Goal: Check status

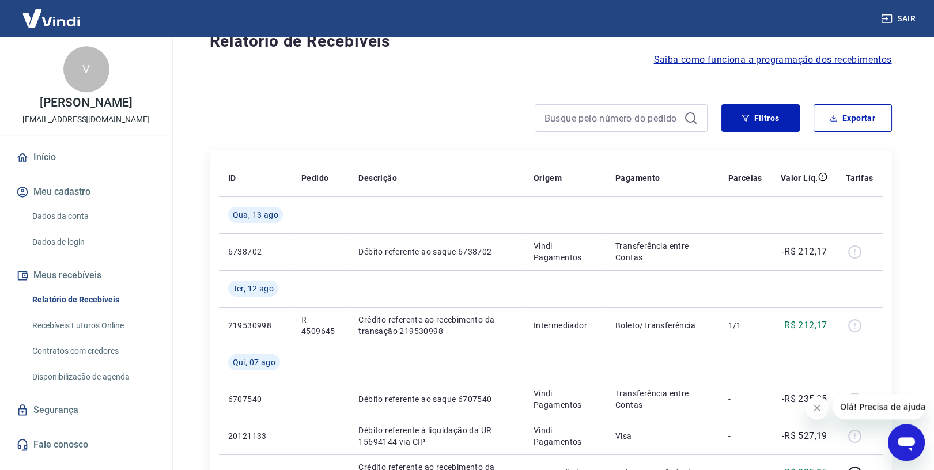
scroll to position [61, 0]
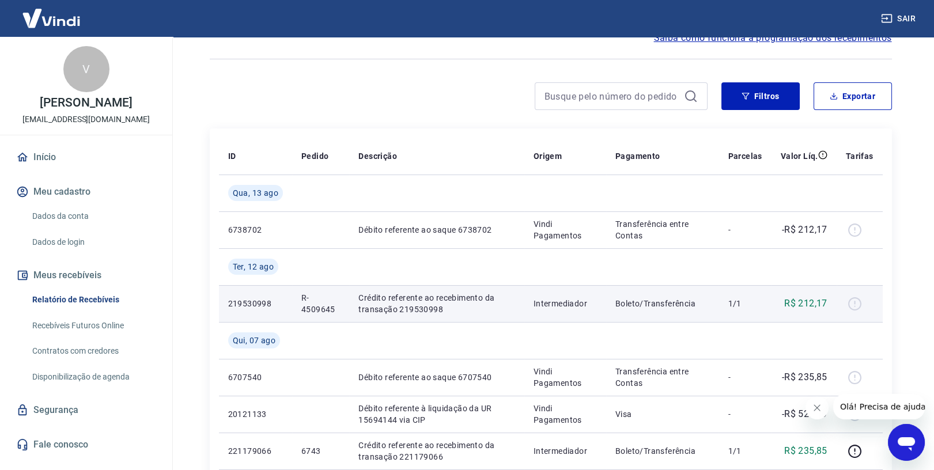
click at [856, 304] on div at bounding box center [860, 303] width 28 height 18
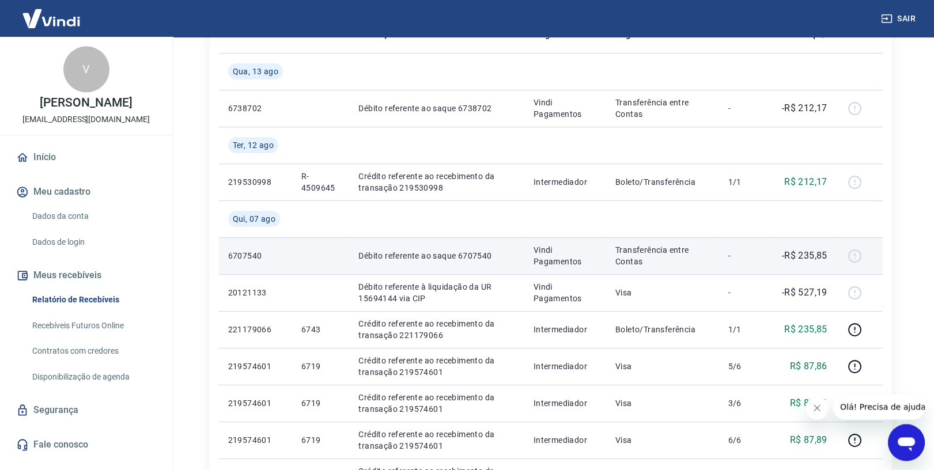
scroll to position [183, 0]
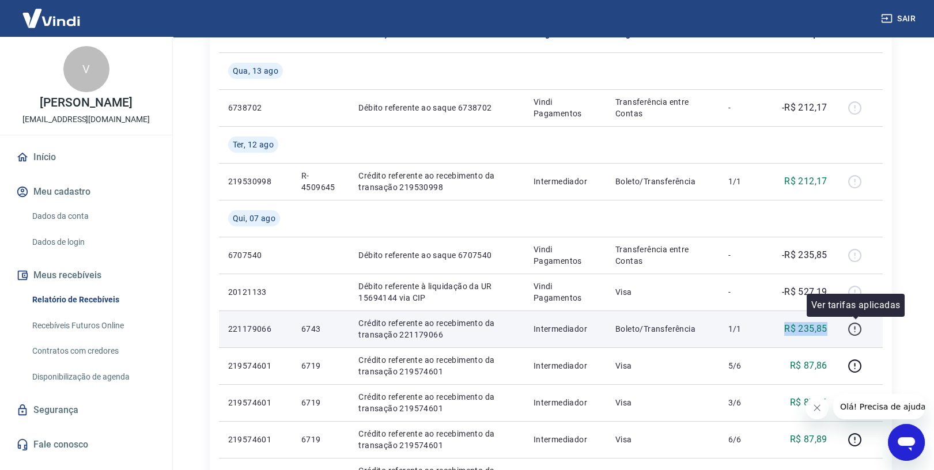
drag, startPoint x: 782, startPoint y: 332, endPoint x: 850, endPoint y: 332, distance: 67.4
click at [850, 332] on tr "221179066 6743 Crédito referente ao recebimento da transação 221179066 Intermed…" at bounding box center [551, 329] width 664 height 37
click at [802, 331] on p "R$ 235,85" at bounding box center [805, 329] width 43 height 14
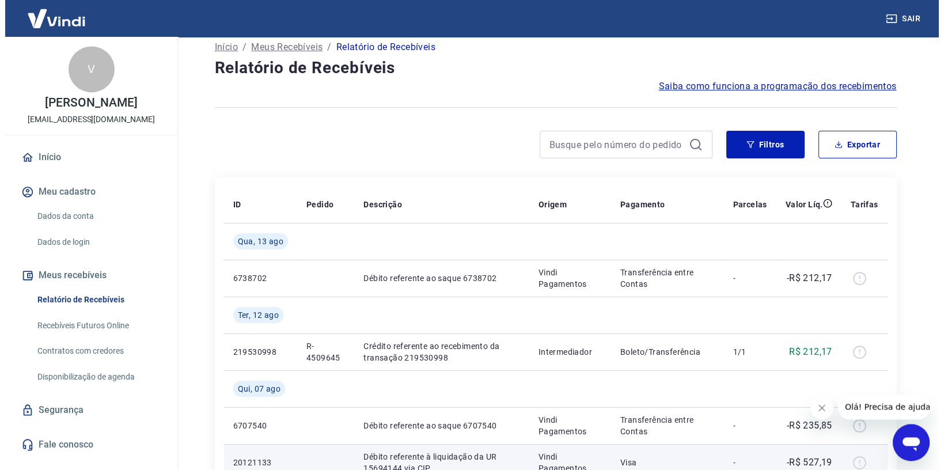
scroll to position [0, 0]
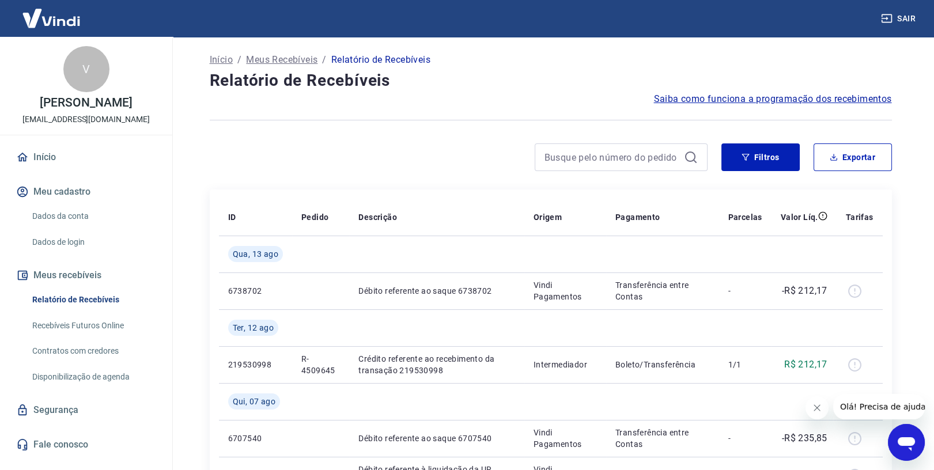
click at [54, 153] on link "Início" at bounding box center [86, 157] width 145 height 25
